Goal: Complete application form

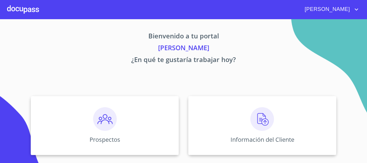
scroll to position [65, 0]
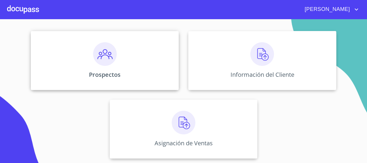
click at [111, 61] on img at bounding box center [105, 54] width 24 height 24
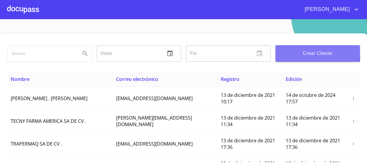
click at [296, 50] on span "Crear Cliente" at bounding box center [317, 53] width 75 height 8
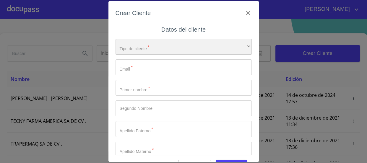
click at [160, 47] on div "​" at bounding box center [184, 47] width 136 height 16
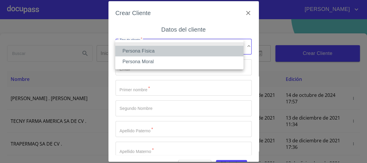
click at [158, 51] on li "Persona Física" at bounding box center [179, 51] width 128 height 11
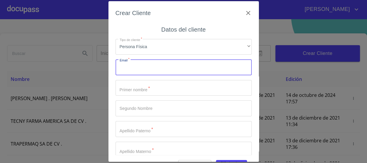
click at [150, 64] on input "Tipo de cliente   *" at bounding box center [184, 67] width 136 height 16
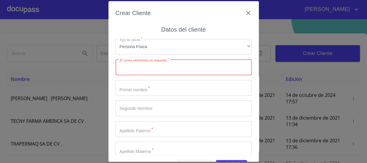
click at [180, 63] on input "Tipo de cliente   *" at bounding box center [184, 67] width 136 height 16
paste input "[EMAIL_ADDRESS][DOMAIN_NAME]"
type input "[EMAIL_ADDRESS][DOMAIN_NAME]"
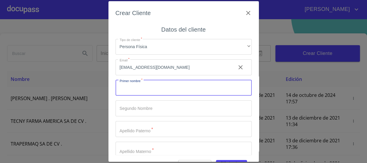
click at [180, 93] on input "Tipo de cliente   *" at bounding box center [184, 88] width 136 height 16
type input "GLORIAberenice"
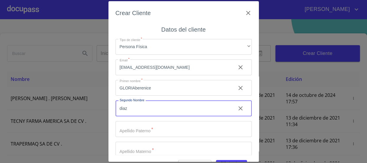
type input "diaz"
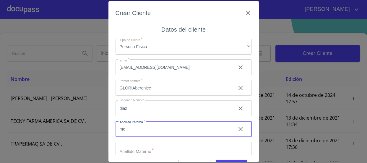
type input "m"
click at [207, 83] on input "GLORIAberenice" at bounding box center [174, 88] width 116 height 16
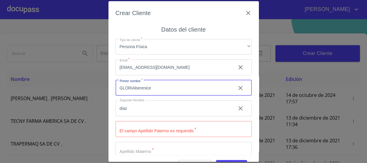
click at [207, 85] on input "GLORIAberenice" at bounding box center [174, 88] width 116 height 16
click at [237, 90] on icon "clear input" at bounding box center [240, 87] width 7 height 7
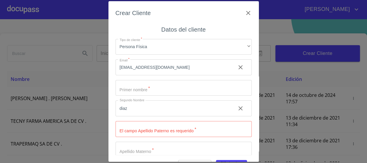
click at [237, 108] on icon "clear input" at bounding box center [240, 108] width 7 height 7
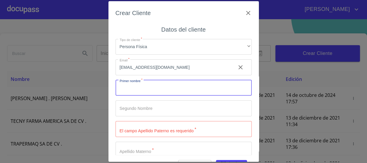
click at [205, 91] on input "Tipo de cliente   *" at bounding box center [184, 88] width 136 height 16
type input "GLORIA"
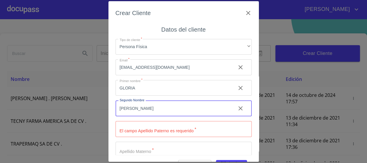
type input "[PERSON_NAME]"
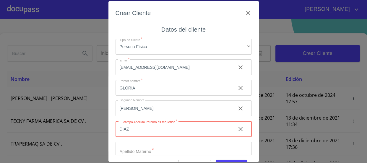
type input "DIAZ"
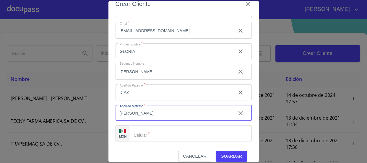
scroll to position [16, 0]
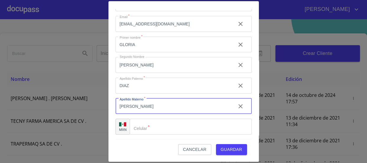
type input "[PERSON_NAME]"
click at [165, 124] on input "Tipo de cliente   *" at bounding box center [191, 127] width 122 height 16
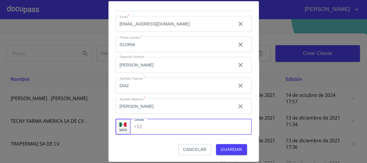
paste input "[PHONE_NUMBER]"
type input "[PHONE_NUMBER]"
click at [224, 148] on span "Guardar" at bounding box center [232, 149] width 22 height 7
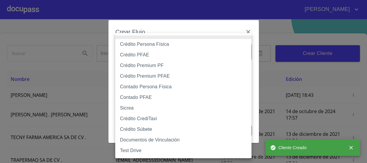
click at [170, 53] on body "[PERSON_NAME] ​ Fin ​ Crear Cliente Nombre Correo electrónico Registro Edición …" at bounding box center [183, 81] width 367 height 163
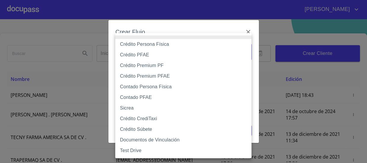
click at [171, 47] on li "Crédito Persona Física" at bounding box center [183, 44] width 136 height 11
type input "61b033e49b8c202ad5bb7912"
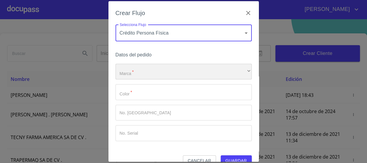
click at [158, 69] on div "​" at bounding box center [184, 72] width 136 height 16
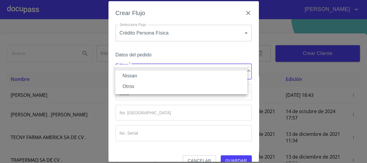
click at [158, 72] on li "Nissan" at bounding box center [181, 76] width 132 height 11
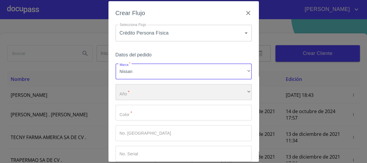
click at [160, 88] on div "​" at bounding box center [184, 92] width 136 height 16
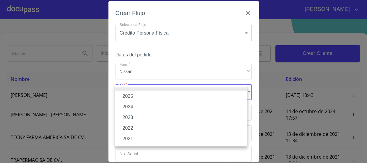
click at [159, 94] on li "2025" at bounding box center [181, 96] width 132 height 11
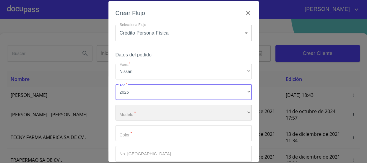
click at [157, 113] on div "​" at bounding box center [184, 113] width 136 height 16
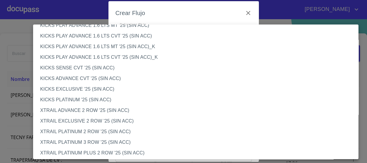
scroll to position [0, 0]
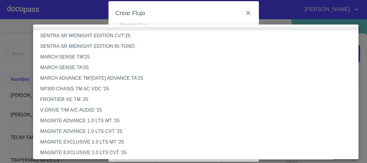
click at [89, 92] on li "NP300 CHASIS TM AC VDC '25" at bounding box center [197, 89] width 329 height 11
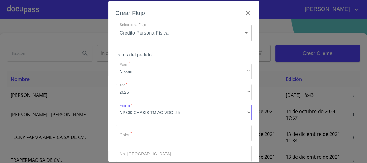
click at [151, 130] on input "Marca   *" at bounding box center [184, 133] width 136 height 16
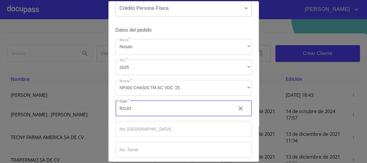
scroll to position [52, 0]
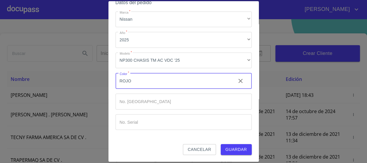
type input "ROJO"
click at [236, 152] on span "Guardar" at bounding box center [236, 149] width 22 height 7
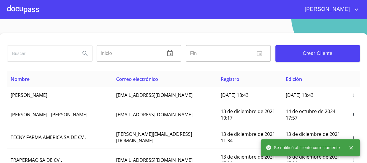
click at [19, 12] on div at bounding box center [23, 9] width 32 height 19
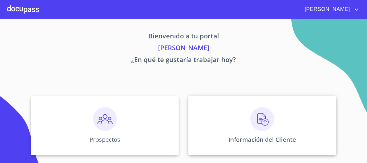
click at [267, 115] on img at bounding box center [262, 119] width 24 height 24
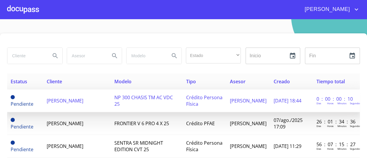
click at [67, 106] on td "[PERSON_NAME]" at bounding box center [76, 101] width 67 height 23
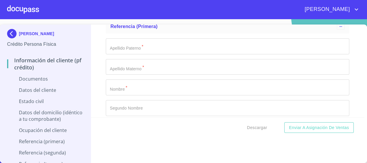
scroll to position [1714, 0]
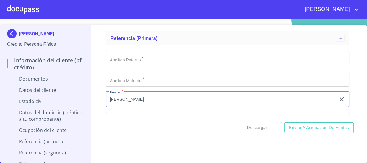
type input "[PERSON_NAME]"
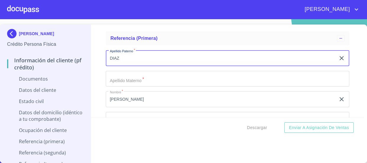
scroll to position [1741, 0]
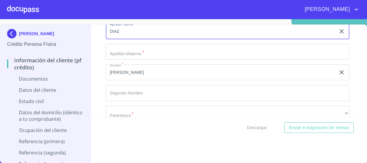
type input "DIAZ"
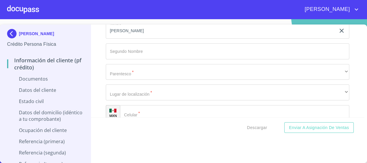
scroll to position [1795, 0]
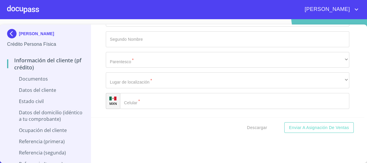
type input "[PERSON_NAME]"
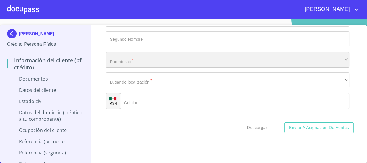
click at [155, 54] on div "​" at bounding box center [228, 60] width 244 height 16
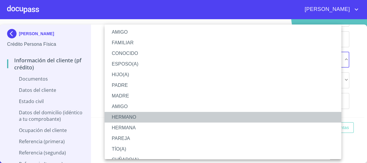
click at [134, 118] on li "HERMANO" at bounding box center [225, 117] width 241 height 11
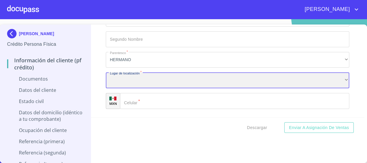
click at [143, 81] on div "​" at bounding box center [228, 80] width 244 height 16
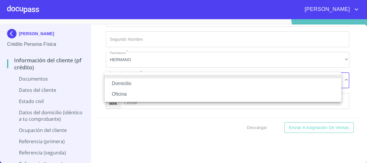
click at [147, 85] on li "Domicilio" at bounding box center [223, 83] width 237 height 11
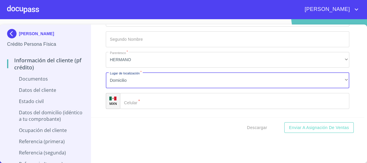
click at [150, 99] on div "Domicilio Oficina" at bounding box center [183, 81] width 367 height 163
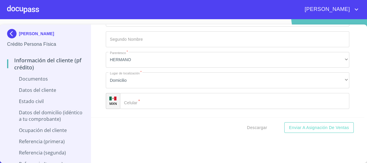
click at [150, 99] on input "Documento de identificación   *" at bounding box center [235, 101] width 230 height 16
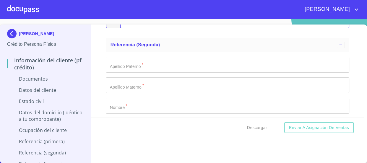
scroll to position [1929, 0]
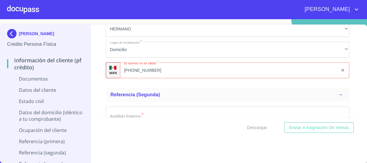
scroll to position [1795, 0]
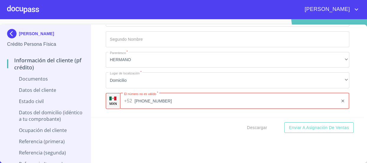
click at [151, 99] on input "[PHONE_NUMBER]" at bounding box center [236, 101] width 204 height 16
type input "3"
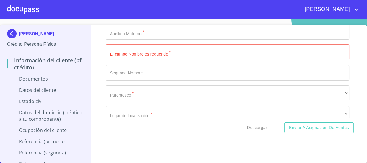
scroll to position [1929, 0]
type input "[PHONE_NUMBER]"
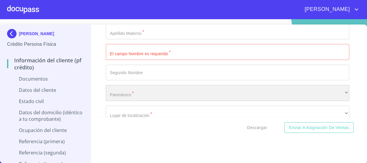
click at [159, 94] on div "​" at bounding box center [228, 93] width 244 height 16
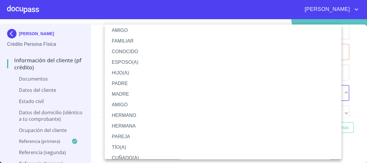
scroll to position [0, 0]
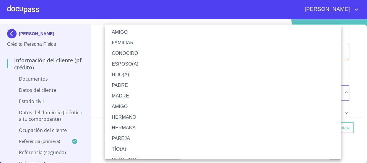
click at [97, 59] on div at bounding box center [183, 81] width 367 height 163
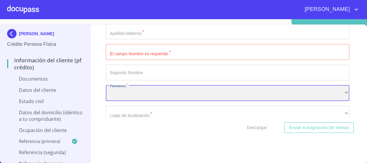
scroll to position [1902, 0]
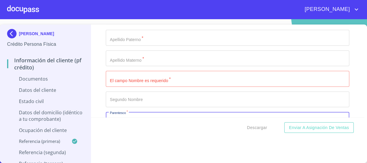
click at [156, 73] on input "Documento de identificación   *" at bounding box center [228, 79] width 244 height 16
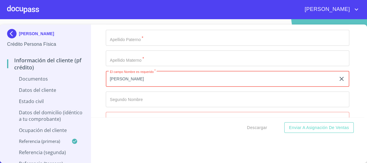
type input "[PERSON_NAME]"
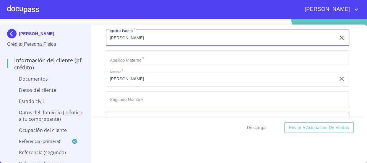
type input "[PERSON_NAME]"
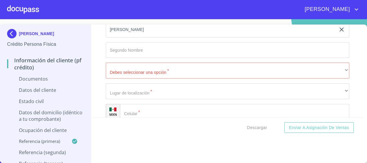
scroll to position [1956, 0]
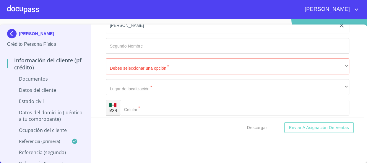
type input "[PERSON_NAME]"
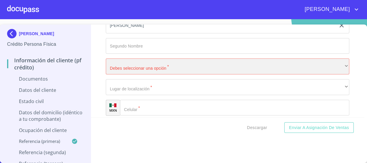
click at [144, 65] on div "​" at bounding box center [228, 66] width 244 height 16
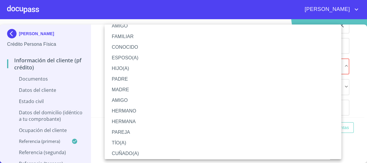
scroll to position [8, 0]
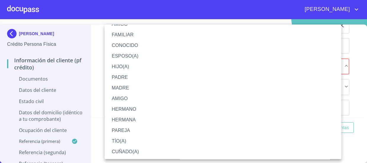
click at [130, 150] on li "CUÑADO(A)" at bounding box center [225, 152] width 241 height 11
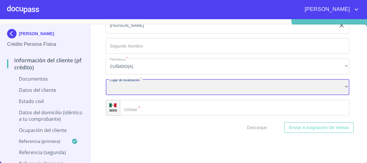
click at [137, 83] on div "​" at bounding box center [228, 87] width 244 height 16
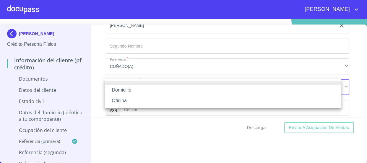
click at [139, 89] on li "Domicilio" at bounding box center [223, 90] width 237 height 11
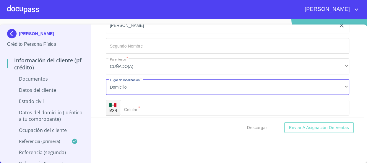
click at [143, 105] on input "Documento de identificación   *" at bounding box center [235, 108] width 230 height 16
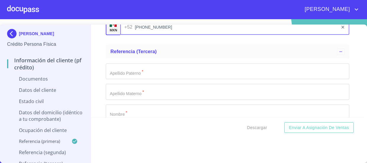
scroll to position [2063, 0]
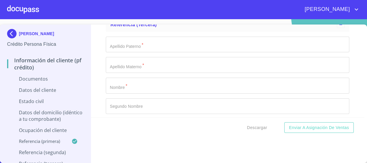
type input "[PHONE_NUMBER]"
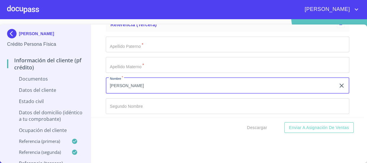
type input "[PERSON_NAME]"
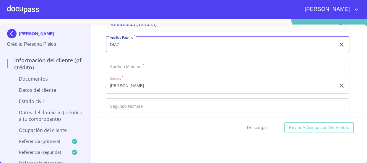
type input "DIAZ"
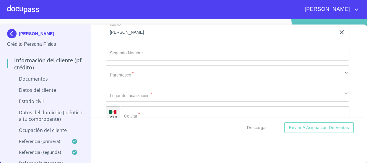
scroll to position [2117, 0]
type input "[PERSON_NAME]"
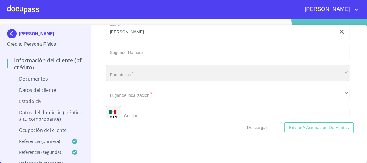
click at [149, 76] on div "​" at bounding box center [228, 73] width 244 height 16
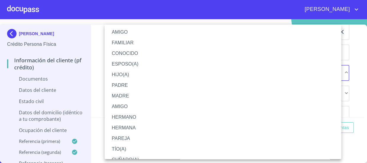
click at [147, 121] on li "HERMANO" at bounding box center [225, 117] width 241 height 11
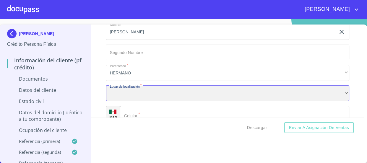
click at [153, 88] on div "​" at bounding box center [228, 94] width 244 height 16
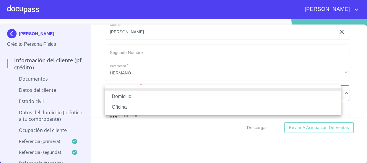
click at [153, 99] on li "Domicilio" at bounding box center [223, 96] width 237 height 11
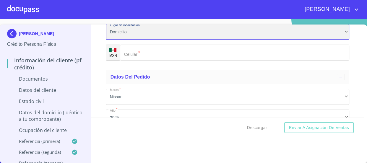
scroll to position [2171, 0]
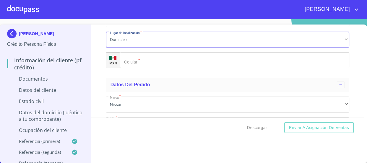
click at [160, 59] on input "Documento de identificación   *" at bounding box center [235, 60] width 230 height 16
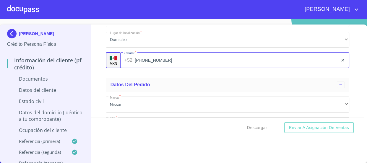
type input "[PHONE_NUMBER]"
click at [98, 74] on div "Información del cliente (PF crédito) Documentos Documento de identificación   *…" at bounding box center [227, 71] width 273 height 93
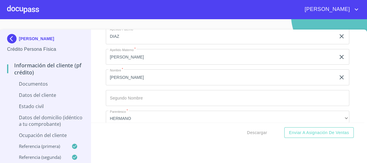
scroll to position [0, 0]
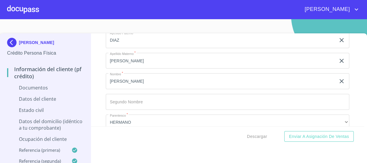
click at [38, 112] on p "Estado Civil" at bounding box center [45, 110] width 77 height 6
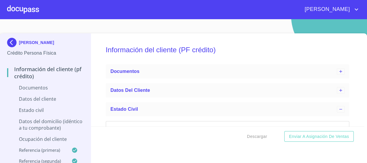
scroll to position [53, 0]
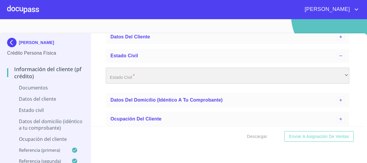
click at [141, 76] on div "​" at bounding box center [228, 76] width 244 height 16
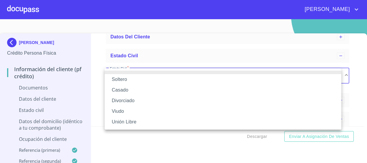
click at [141, 80] on li "Soltero" at bounding box center [223, 79] width 237 height 11
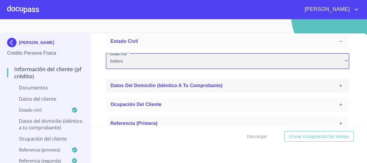
scroll to position [80, 0]
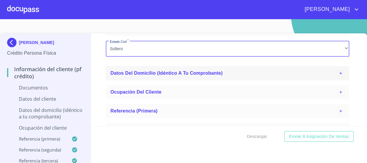
click at [149, 70] on div "Datos del domicilio (idéntico a tu comprobante)" at bounding box center [223, 73] width 227 height 7
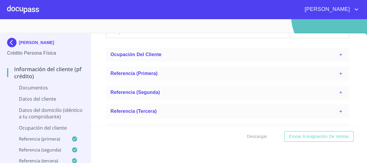
scroll to position [362, 0]
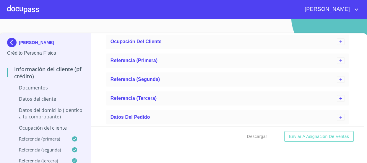
click at [52, 131] on p "Ocupación del Cliente" at bounding box center [45, 128] width 77 height 6
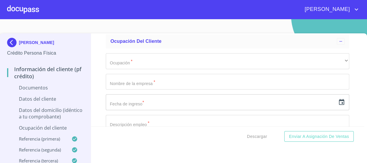
scroll to position [337, 0]
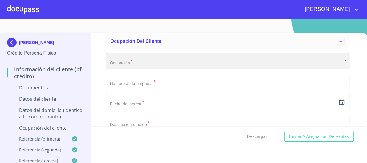
click at [166, 59] on div "​" at bounding box center [228, 61] width 244 height 16
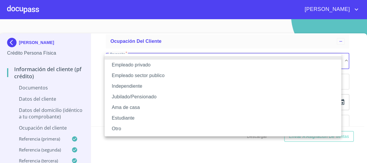
click at [158, 88] on li "Independiente" at bounding box center [223, 86] width 237 height 11
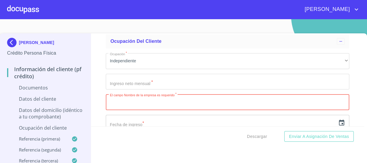
click at [194, 104] on input "Domicilio completo (Calle, Av. o Vía)   *" at bounding box center [228, 102] width 244 height 16
paste input "CARNICERIA [PERSON_NAME]"
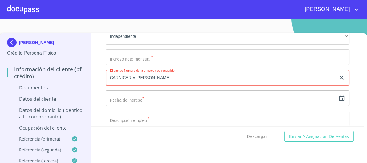
scroll to position [390, 0]
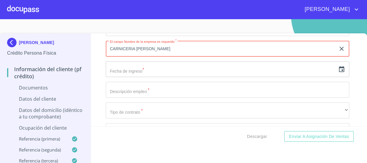
type input "CARNICERIA [PERSON_NAME]"
click at [160, 72] on input "text" at bounding box center [221, 69] width 230 height 16
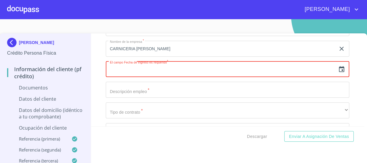
click at [338, 69] on icon "button" at bounding box center [341, 69] width 7 height 7
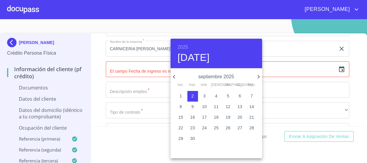
click at [185, 47] on h6 "2025" at bounding box center [183, 47] width 11 height 8
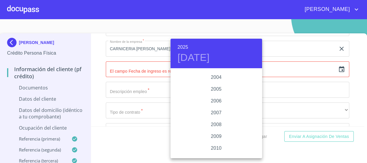
scroll to position [904, 0]
click at [227, 92] on div "2003" at bounding box center [216, 93] width 92 height 12
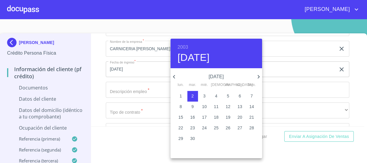
click at [181, 96] on p "1" at bounding box center [181, 96] width 2 height 6
type input "[DATE]"
click at [96, 92] on div at bounding box center [183, 81] width 367 height 163
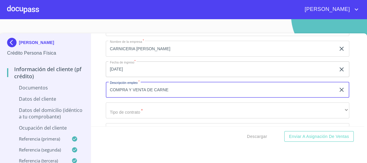
scroll to position [444, 0]
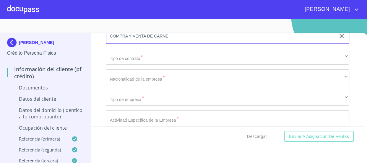
type input "COMPRA Y VENTA DE CARNE"
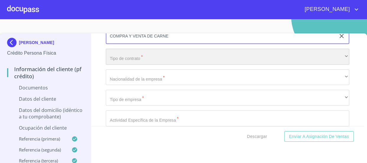
click at [160, 57] on div "​" at bounding box center [228, 57] width 244 height 16
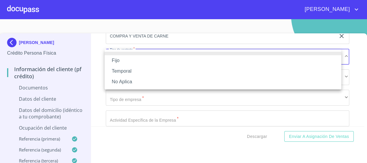
click at [160, 62] on li "Fijo" at bounding box center [223, 60] width 237 height 11
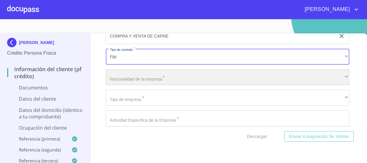
click at [157, 75] on div "​" at bounding box center [228, 77] width 244 height 16
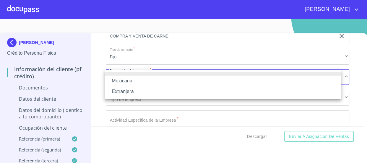
click at [157, 81] on li "Mexicana" at bounding box center [223, 81] width 237 height 11
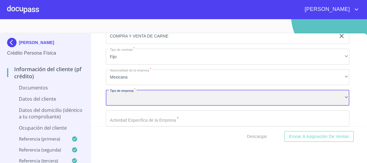
click at [155, 95] on div "​" at bounding box center [228, 98] width 244 height 16
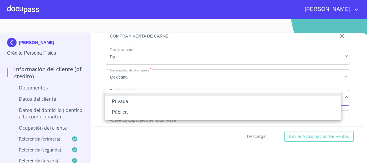
click at [154, 100] on li "Privada" at bounding box center [223, 101] width 237 height 11
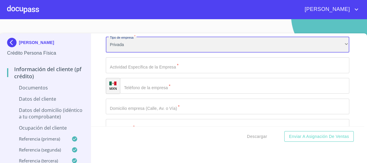
scroll to position [498, 0]
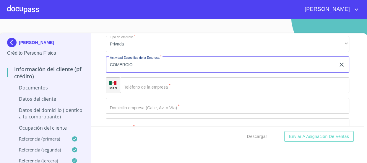
type input "COMERCIO"
click at [158, 85] on input "Domicilio completo (Calle, Av. o Vía)   *" at bounding box center [235, 85] width 230 height 16
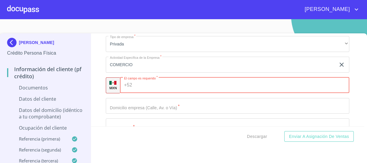
click at [150, 83] on input "Domicilio completo (Calle, Av. o Vía)   *" at bounding box center [241, 85] width 215 height 16
type input "3"
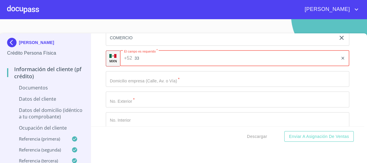
type input "33"
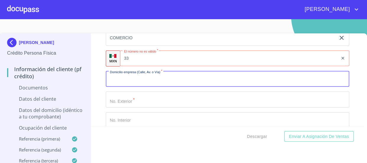
click at [166, 82] on input "Domicilio completo (Calle, Av. o Vía)   *" at bounding box center [228, 79] width 244 height 16
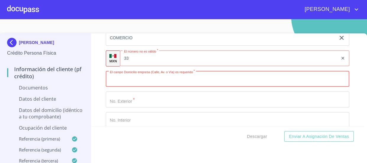
click at [197, 77] on input "Domicilio completo (Calle, Av. o Vía)   *" at bounding box center [228, 79] width 244 height 16
click at [159, 75] on input "Domicilio completo (Calle, Av. o Vía)   *" at bounding box center [228, 79] width 244 height 16
paste input "[PERSON_NAME]"
type input "[PERSON_NAME]"
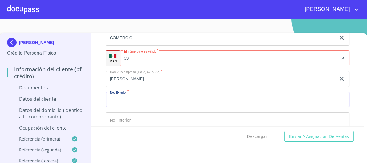
type input "A"
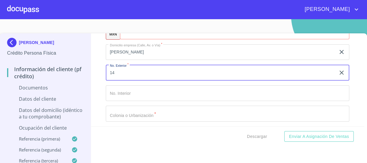
type input "14"
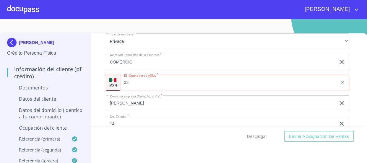
scroll to position [498, 0]
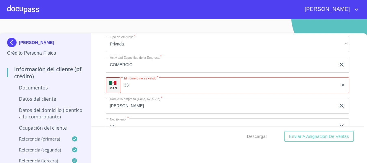
type input "A"
click at [160, 87] on input "33" at bounding box center [229, 85] width 218 height 16
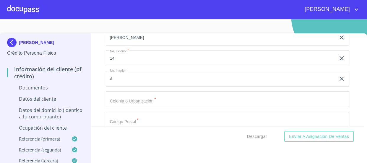
scroll to position [578, 0]
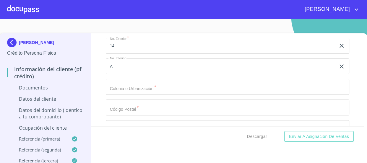
type input "[PHONE_NUMBER]"
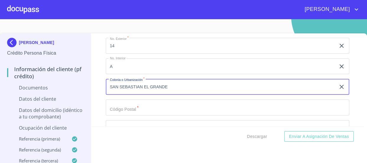
scroll to position [605, 0]
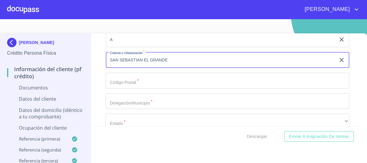
type input "SAN SEBASTIAN EL GRANDE"
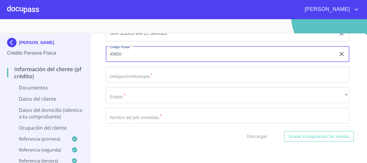
scroll to position [632, 0]
type input "45650"
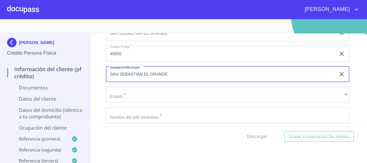
type input "SAN SEBASTIAN EL GRANDE"
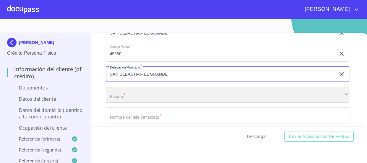
click at [141, 90] on div "​" at bounding box center [228, 95] width 244 height 16
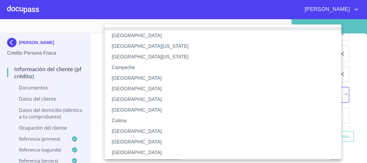
scroll to position [53, 0]
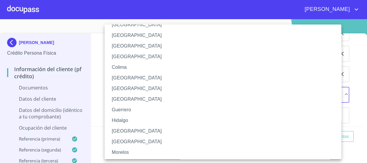
click at [130, 129] on li "[GEOGRAPHIC_DATA]" at bounding box center [225, 131] width 241 height 11
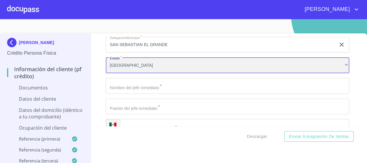
scroll to position [686, 0]
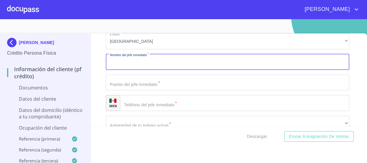
type input "E"
type input "EL MISMO"
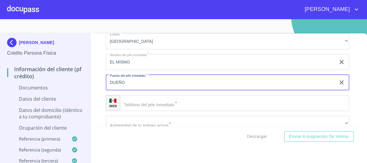
type input "DUEÑO"
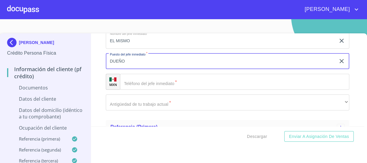
scroll to position [739, 0]
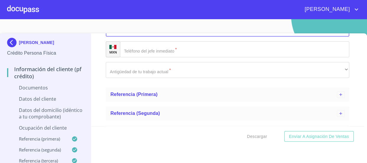
click at [175, 53] on input "Domicilio completo (Calle, Av. o Vía)   *" at bounding box center [235, 49] width 230 height 16
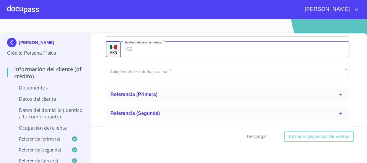
paste input "[PHONE_NUMBER]"
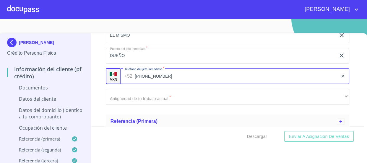
type input "[PHONE_NUMBER]"
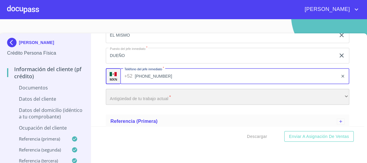
click at [189, 95] on div "​" at bounding box center [228, 97] width 244 height 16
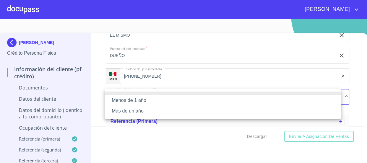
click at [165, 110] on li "Más de un año" at bounding box center [223, 111] width 237 height 11
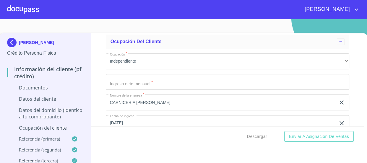
scroll to position [337, 0]
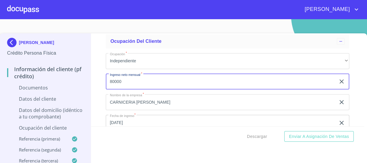
type input "80000"
click at [100, 86] on div "Información del cliente (PF crédito) Documentos Datos del cliente Estado Civil …" at bounding box center [227, 79] width 273 height 93
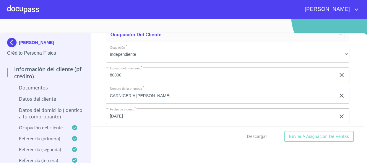
scroll to position [363, 0]
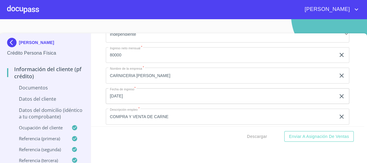
click at [47, 118] on p "Datos del domicilio (idéntico a tu comprobante)" at bounding box center [45, 113] width 77 height 13
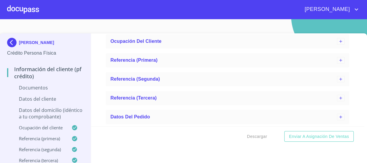
scroll to position [337, 0]
click at [50, 87] on p "Documentos" at bounding box center [45, 87] width 77 height 6
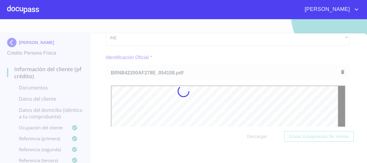
scroll to position [0, 0]
click at [98, 81] on div at bounding box center [183, 91] width 367 height 144
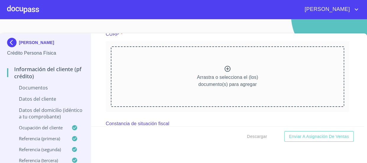
scroll to position [725, 0]
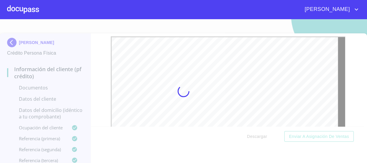
click at [97, 86] on div at bounding box center [183, 91] width 367 height 144
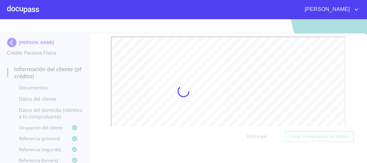
scroll to position [0, 0]
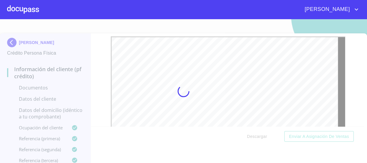
click at [359, 122] on div at bounding box center [183, 91] width 367 height 144
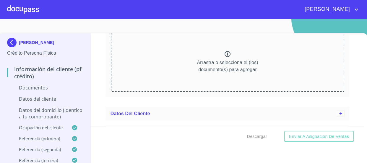
scroll to position [932, 0]
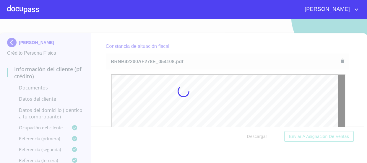
click at [100, 66] on div at bounding box center [183, 91] width 367 height 144
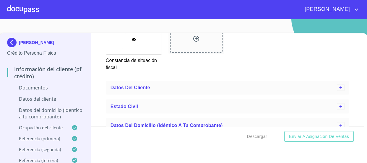
scroll to position [1146, 0]
click at [112, 85] on span "Datos del cliente" at bounding box center [130, 87] width 40 height 5
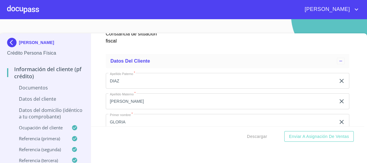
scroll to position [1254, 0]
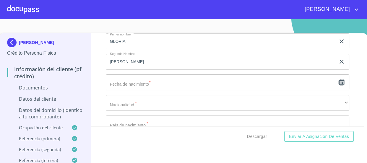
click at [338, 82] on icon "button" at bounding box center [341, 82] width 7 height 7
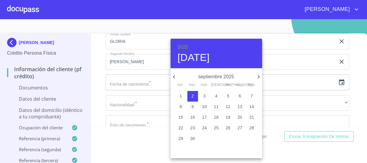
click at [186, 44] on h6 "2025" at bounding box center [183, 47] width 11 height 8
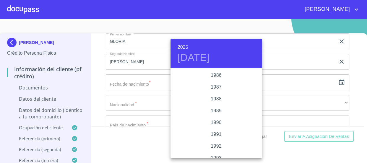
scroll to position [690, 0]
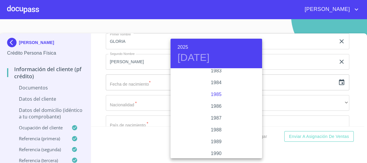
click at [222, 91] on div "1985" at bounding box center [216, 95] width 92 height 12
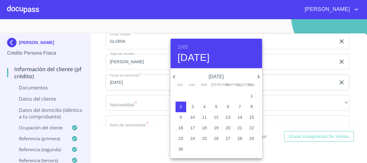
click at [180, 74] on p "[DATE]" at bounding box center [216, 76] width 77 height 7
click at [174, 74] on icon "button" at bounding box center [173, 76] width 7 height 7
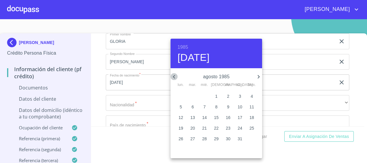
click at [174, 74] on icon "button" at bounding box center [173, 76] width 7 height 7
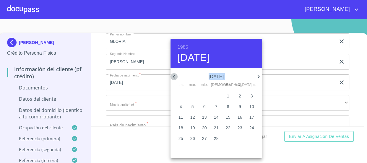
click at [174, 74] on icon "button" at bounding box center [173, 76] width 7 height 7
click at [258, 77] on icon "button" at bounding box center [258, 76] width 7 height 7
click at [237, 95] on span "6" at bounding box center [240, 96] width 11 height 6
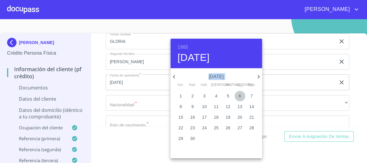
type input "[DATE]"
click at [96, 97] on div at bounding box center [183, 81] width 367 height 163
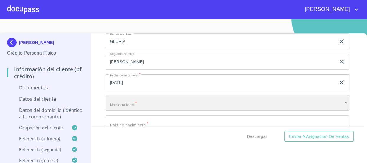
click at [133, 99] on div "​" at bounding box center [228, 103] width 244 height 16
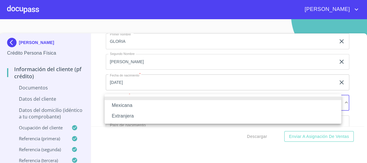
click at [134, 104] on li "Mexicana" at bounding box center [223, 105] width 237 height 11
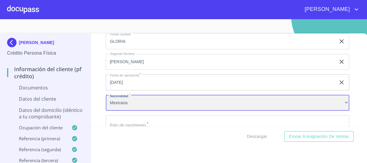
scroll to position [1281, 0]
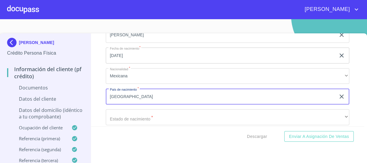
type input "[GEOGRAPHIC_DATA]"
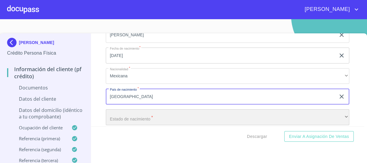
click at [113, 110] on div "​" at bounding box center [228, 117] width 244 height 16
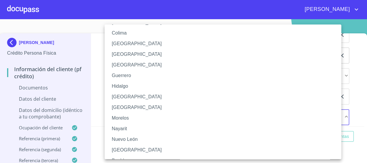
scroll to position [107, 0]
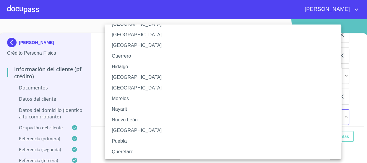
click at [125, 77] on li "[GEOGRAPHIC_DATA]" at bounding box center [225, 77] width 241 height 11
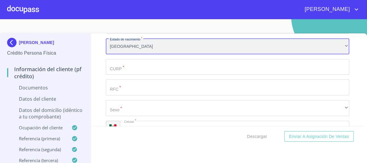
scroll to position [1361, 0]
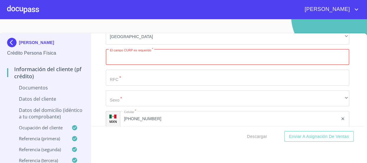
click at [143, 56] on input "Documento de identificación   *" at bounding box center [228, 57] width 244 height 16
paste input "DIMG850406MJCZZL05"
type input "DIMG850406MJCZZL05"
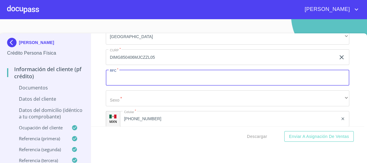
paste input "DIMG850406MJCZZL05"
drag, startPoint x: 158, startPoint y: 76, endPoint x: 135, endPoint y: 76, distance: 22.8
click at [135, 76] on input "DIMG850406MJCZZL05" at bounding box center [221, 78] width 230 height 16
click at [148, 79] on input "DIMG850406" at bounding box center [221, 78] width 230 height 16
paste input "7S8"
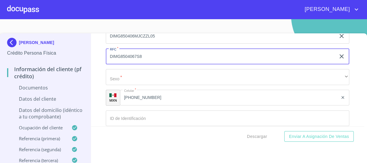
scroll to position [1415, 0]
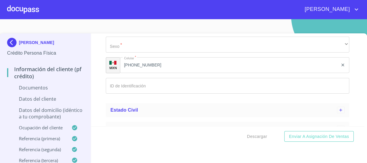
type input "DIMG8504067S8"
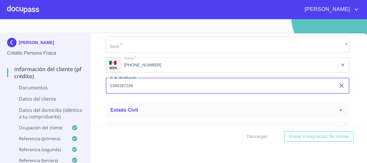
type input "1340187239"
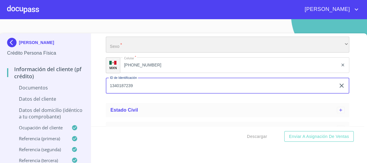
click at [134, 40] on div "​" at bounding box center [228, 45] width 244 height 16
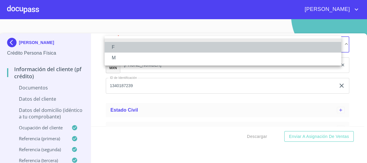
click at [123, 49] on li "F" at bounding box center [223, 47] width 237 height 11
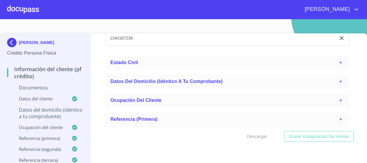
scroll to position [1469, 0]
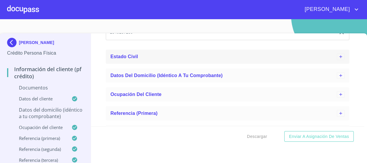
click at [136, 57] on span "Estado Civil" at bounding box center [123, 56] width 27 height 5
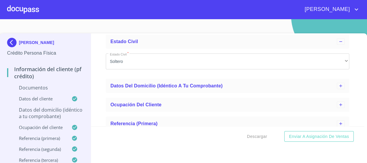
scroll to position [1496, 0]
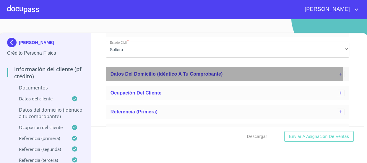
click at [142, 75] on div "Datos del domicilio (idéntico a tu comprobante)" at bounding box center [223, 74] width 227 height 7
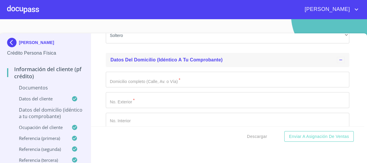
scroll to position [1522, 0]
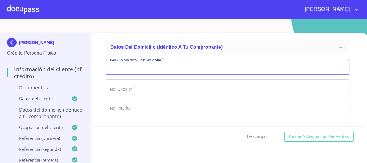
click at [210, 73] on input "Documento de identificación   *" at bounding box center [228, 67] width 244 height 16
click at [165, 64] on input "Documento de identificación   *" at bounding box center [228, 67] width 244 height 16
type input "[PERSON_NAME]"
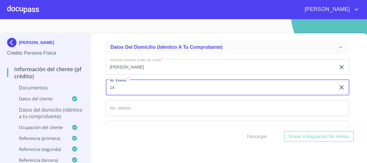
type input "14"
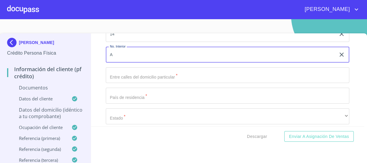
scroll to position [1576, 0]
type input "A"
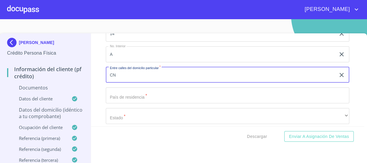
type input "C"
type input "CONSTITUCION Y [GEOGRAPHIC_DATA]"
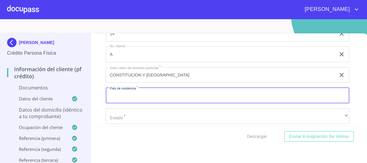
click at [159, 90] on input "Documento de identificación   *" at bounding box center [228, 95] width 244 height 16
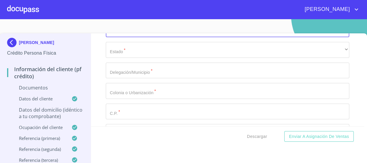
scroll to position [1630, 0]
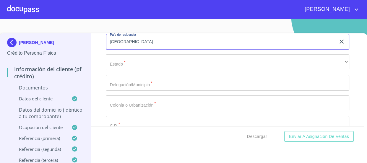
type input "[GEOGRAPHIC_DATA]"
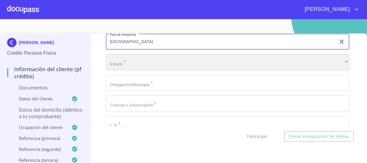
click at [147, 59] on div "​" at bounding box center [228, 62] width 244 height 16
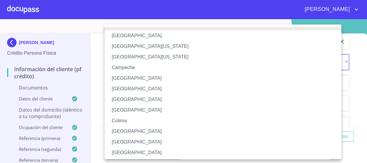
scroll to position [92, 0]
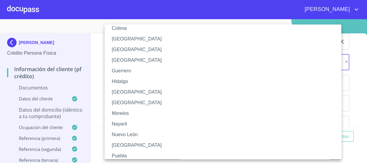
click at [132, 92] on li "[GEOGRAPHIC_DATA]" at bounding box center [225, 92] width 241 height 11
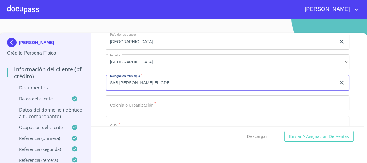
click at [117, 81] on input "SAB [PERSON_NAME] EL GDE" at bounding box center [221, 83] width 230 height 16
type input "[GEOGRAPHIC_DATA][PERSON_NAME] EL GDE"
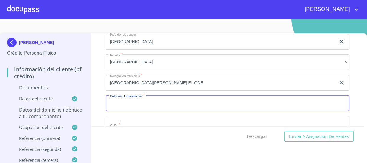
click at [157, 99] on input "Documento de identificación   *" at bounding box center [228, 103] width 244 height 16
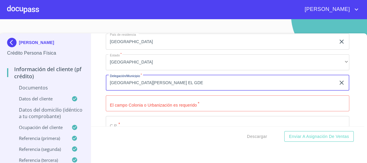
drag, startPoint x: 161, startPoint y: 80, endPoint x: 74, endPoint y: 71, distance: 87.0
click at [74, 71] on div "[PERSON_NAME] Crédito Persona Física Información del cliente (PF crédito) Docum…" at bounding box center [182, 102] width 364 height 139
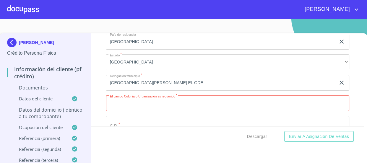
click at [176, 101] on input "Documento de identificación   *" at bounding box center [228, 103] width 244 height 16
paste input "7S8"
type input "7S8"
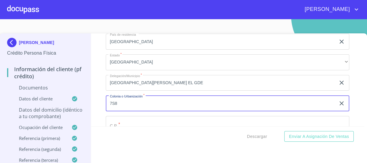
click at [127, 101] on input "7S8" at bounding box center [221, 103] width 230 height 16
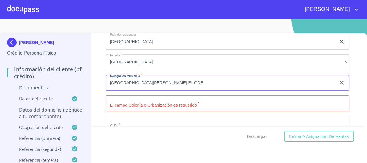
drag, startPoint x: 165, startPoint y: 83, endPoint x: 85, endPoint y: 73, distance: 81.2
click at [85, 73] on div "[PERSON_NAME] Crédito Persona Física Información del cliente (PF crédito) Docum…" at bounding box center [182, 102] width 364 height 139
click at [135, 103] on input "Documento de identificación   *" at bounding box center [228, 103] width 244 height 16
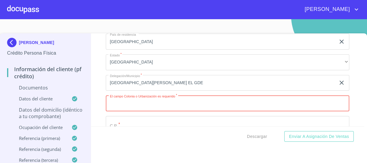
paste input "[GEOGRAPHIC_DATA][PERSON_NAME] EL GDE"
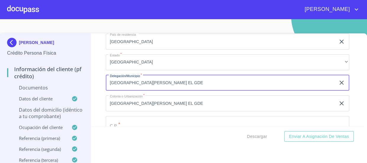
click at [170, 81] on input "[GEOGRAPHIC_DATA][PERSON_NAME] EL GDE" at bounding box center [221, 83] width 230 height 16
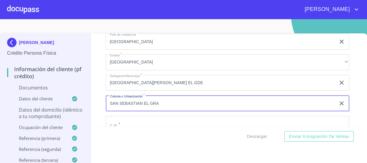
scroll to position [1657, 0]
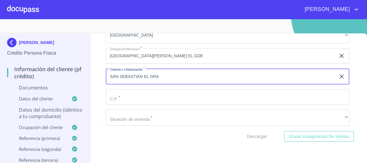
type input "SAN SEBASTIAN EL GRA"
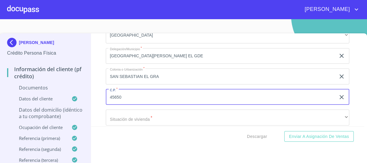
scroll to position [1684, 0]
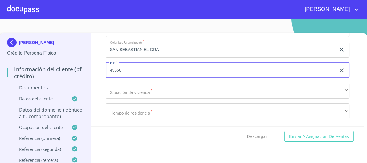
type input "45650"
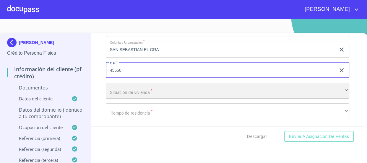
click at [149, 88] on div "​" at bounding box center [228, 91] width 244 height 16
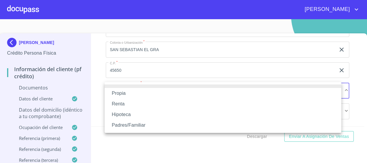
click at [149, 91] on li "Propia" at bounding box center [223, 93] width 237 height 11
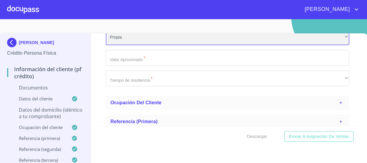
scroll to position [1737, 0]
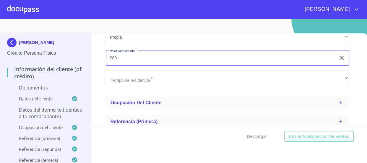
type input "$8"
type input "$2,000,000"
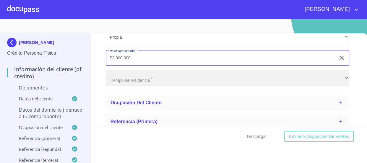
click at [150, 73] on div "​" at bounding box center [228, 79] width 244 height 16
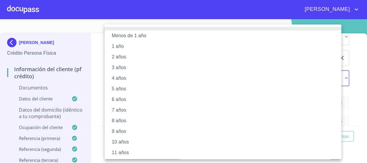
click at [141, 119] on li "8 años" at bounding box center [225, 121] width 241 height 11
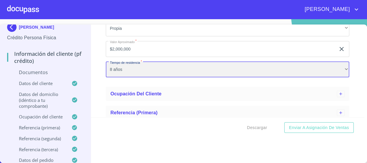
scroll to position [12, 0]
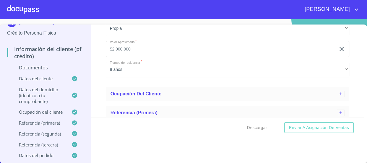
click at [44, 112] on p "Ocupación del Cliente" at bounding box center [39, 112] width 64 height 6
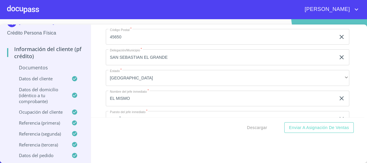
scroll to position [971, 0]
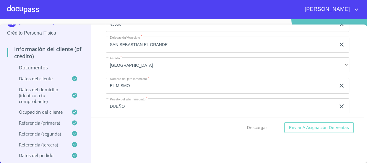
click at [46, 110] on p "Ocupación del Cliente" at bounding box center [39, 112] width 64 height 6
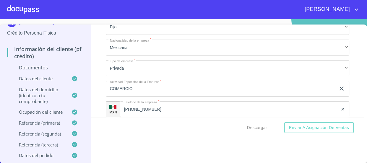
scroll to position [837, 0]
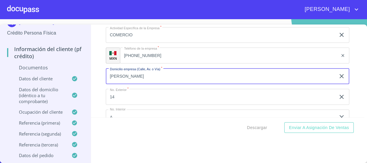
click at [166, 76] on input "[PERSON_NAME]" at bounding box center [221, 76] width 230 height 16
type input "F"
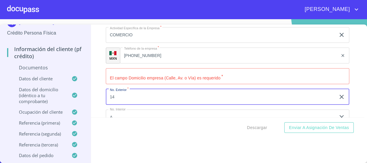
click at [156, 97] on input "14" at bounding box center [221, 97] width 230 height 16
type input "1"
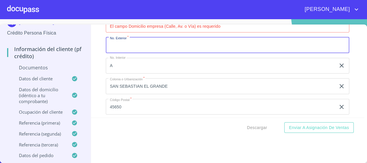
scroll to position [890, 0]
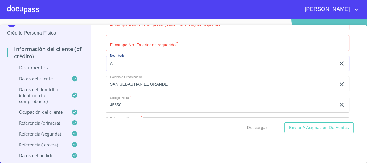
click at [144, 62] on input "A" at bounding box center [221, 64] width 230 height 16
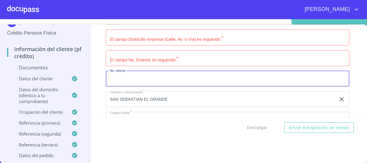
scroll to position [864, 0]
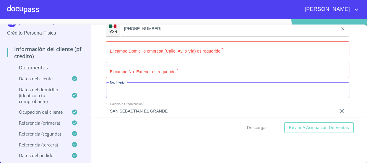
click at [142, 54] on input "Apellido Paterno   *" at bounding box center [228, 49] width 244 height 16
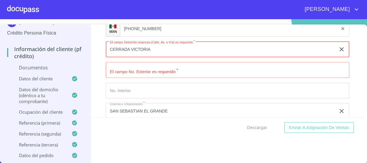
type input "CERRADA VICTORIA"
click at [177, 57] on input "Apellido Paterno   *" at bounding box center [221, 49] width 230 height 16
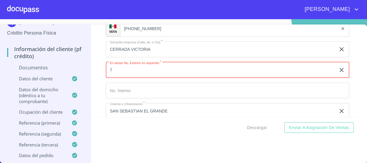
type input "7"
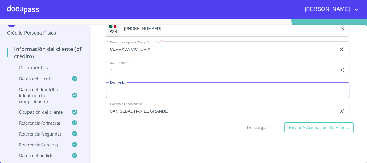
scroll to position [890, 0]
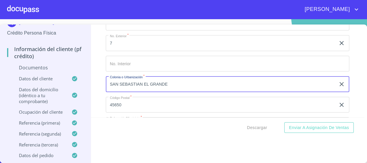
click at [179, 85] on input "SAN SEBASTIAN EL GRANDE" at bounding box center [221, 84] width 230 height 16
click at [177, 86] on input "SAN SEBASTIAN EL GRANDE" at bounding box center [221, 84] width 230 height 16
type input "S"
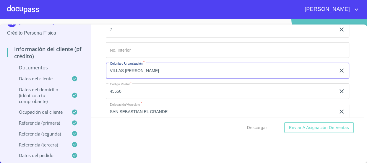
scroll to position [917, 0]
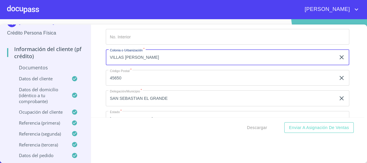
type input "VILLAS [PERSON_NAME]"
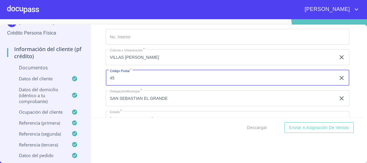
type input "4"
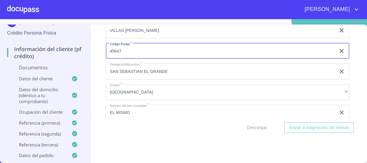
type input "45647"
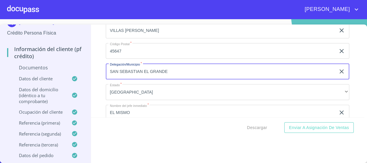
click at [175, 73] on input "SAN SEBASTIAN EL GRANDE" at bounding box center [221, 72] width 230 height 16
click at [173, 73] on input "SAN SEBASTIAN EL GRANDE" at bounding box center [221, 72] width 230 height 16
drag, startPoint x: 173, startPoint y: 71, endPoint x: 77, endPoint y: 65, distance: 96.2
click at [77, 65] on div "[PERSON_NAME] Persona Física Información del cliente (PF crédito) Documentos Da…" at bounding box center [182, 94] width 364 height 139
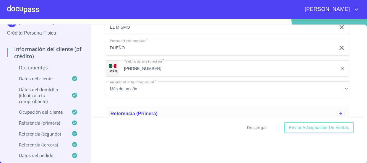
scroll to position [1078, 0]
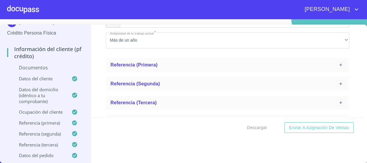
type input "TLAJOMULCO DE ZUÑIGA"
click at [100, 77] on div "Información del cliente (PF crédito) Documentos Datos del cliente Apellido Pate…" at bounding box center [227, 71] width 273 height 93
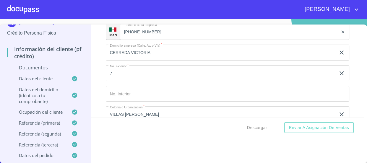
scroll to position [864, 0]
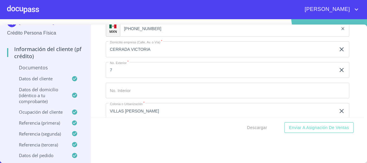
click at [49, 66] on p "Documentos" at bounding box center [45, 67] width 77 height 6
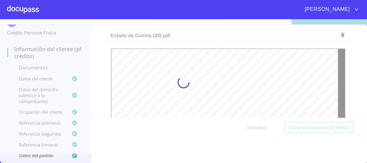
scroll to position [0, 0]
click at [108, 49] on div at bounding box center [183, 82] width 367 height 144
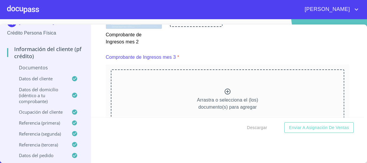
scroll to position [929, 0]
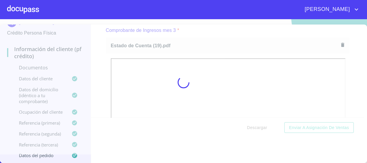
click at [97, 56] on div at bounding box center [183, 82] width 367 height 144
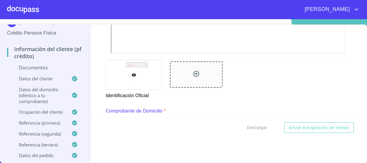
scroll to position [305, 0]
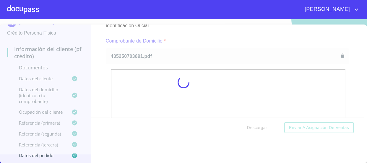
click at [97, 69] on div at bounding box center [183, 82] width 367 height 144
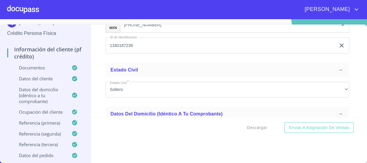
scroll to position [1962, 0]
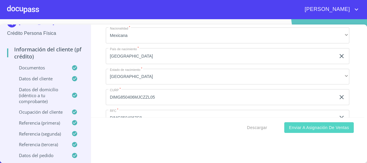
click at [336, 130] on span "Enviar a Asignación de Ventas" at bounding box center [319, 127] width 60 height 7
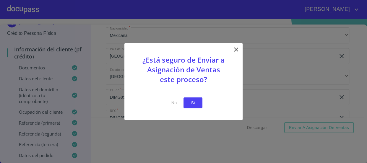
click at [194, 104] on span "Si" at bounding box center [192, 102] width 9 height 7
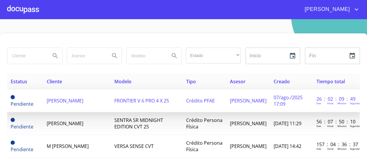
scroll to position [80, 0]
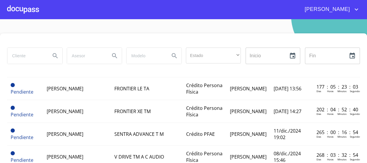
click at [31, 12] on div at bounding box center [23, 9] width 32 height 19
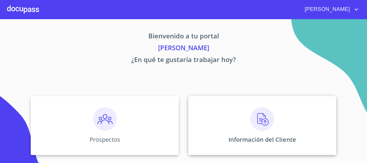
click at [268, 112] on div "Información del Cliente" at bounding box center [262, 125] width 148 height 59
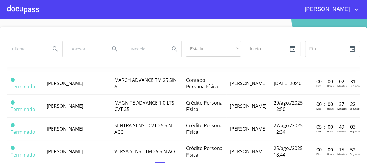
scroll to position [295, 0]
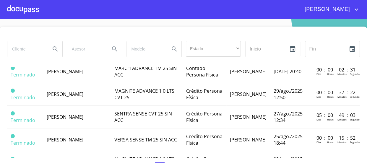
click at [82, 29] on span "[PERSON_NAME]" at bounding box center [65, 26] width 37 height 6
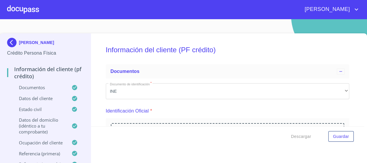
click at [75, 66] on div "[PERSON_NAME] Crédito Persona Física Información del cliente (PF crédito) Docum…" at bounding box center [182, 102] width 364 height 139
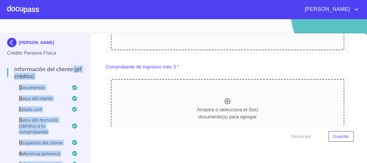
scroll to position [1009, 0]
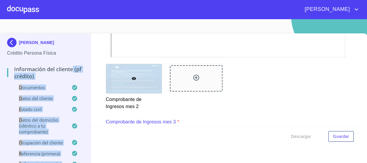
click at [36, 99] on p "Datos del cliente" at bounding box center [39, 98] width 64 height 6
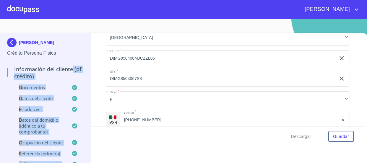
scroll to position [163, 0]
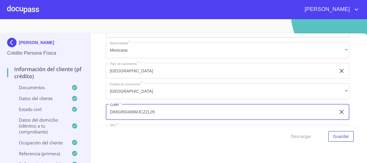
drag, startPoint x: 170, startPoint y: 111, endPoint x: 91, endPoint y: 113, distance: 79.5
click at [91, 113] on div "Información del cliente (PF crédito) Documentos Datos del cliente Apellido Pate…" at bounding box center [227, 79] width 273 height 93
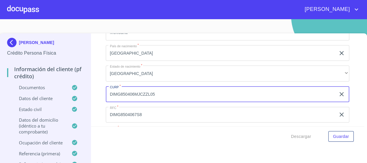
scroll to position [190, 0]
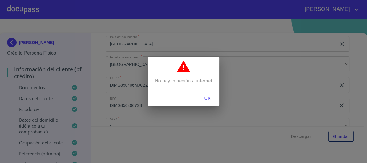
click at [209, 98] on span "OK" at bounding box center [207, 98] width 14 height 7
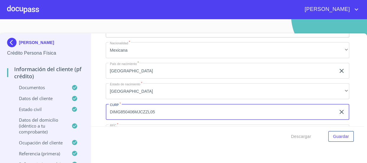
scroll to position [297, 0]
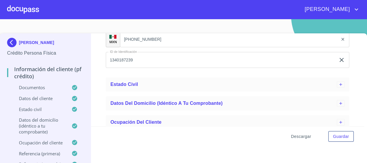
click at [291, 138] on span "Descargar" at bounding box center [301, 136] width 20 height 7
